Goal: Browse casually

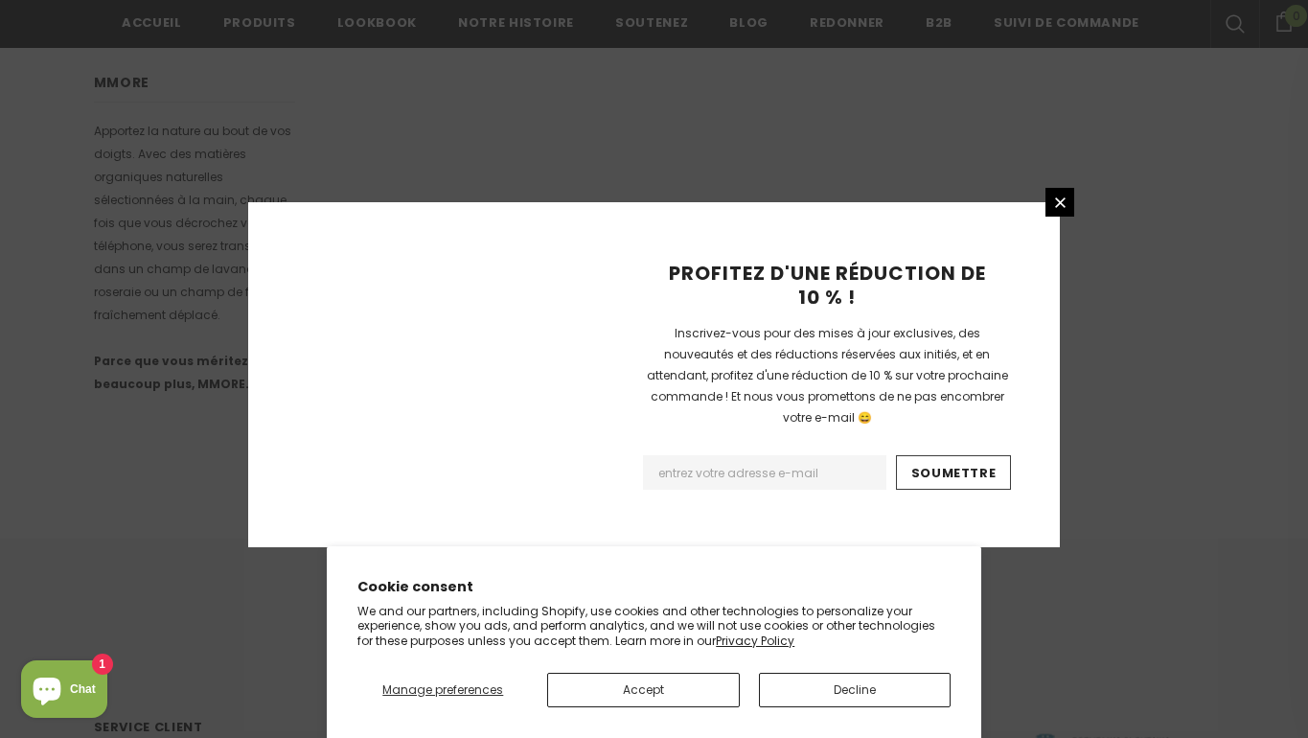
scroll to position [1272, 0]
